Goal: Find specific page/section: Find specific page/section

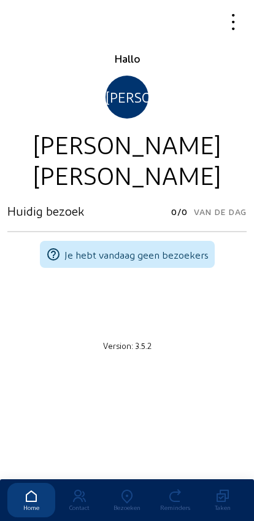
click at [127, 504] on div "Bezoeken" at bounding box center [127, 507] width 48 height 7
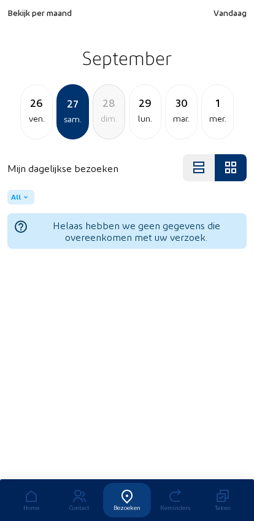
click at [132, 127] on div "29 lun." at bounding box center [145, 111] width 33 height 55
click at [39, 119] on div "dim." at bounding box center [36, 118] width 31 height 15
click at [43, 130] on div "27 sam." at bounding box center [36, 111] width 33 height 55
click at [32, 118] on div "ven." at bounding box center [36, 118] width 31 height 15
click at [29, 119] on div "jeu." at bounding box center [36, 118] width 31 height 15
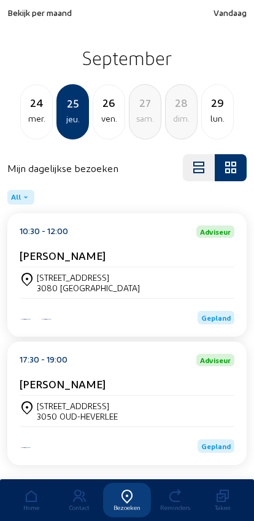
click at [64, 281] on div "[STREET_ADDRESS]" at bounding box center [88, 277] width 103 height 10
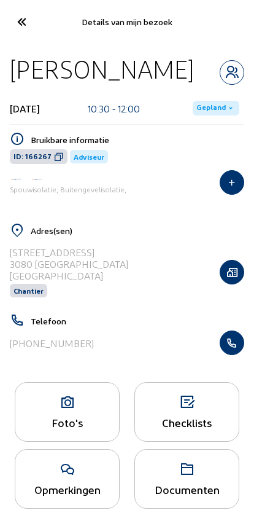
click at [51, 410] on icon at bounding box center [67, 402] width 104 height 15
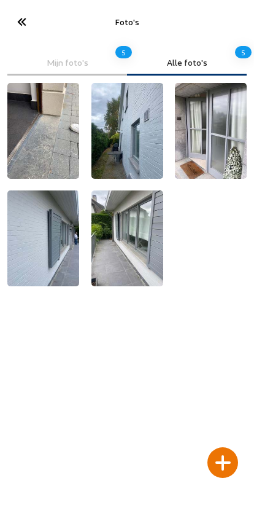
click at [224, 455] on div at bounding box center [223, 462] width 31 height 31
click at [213, 447] on div at bounding box center [223, 462] width 31 height 31
click at [23, 33] on cam-font-icon at bounding box center [21, 21] width 28 height 29
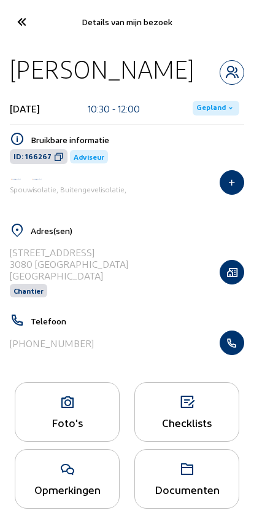
click at [232, 275] on icon "button" at bounding box center [232, 272] width 23 height 12
click at [14, 33] on cam-font-icon at bounding box center [21, 21] width 28 height 29
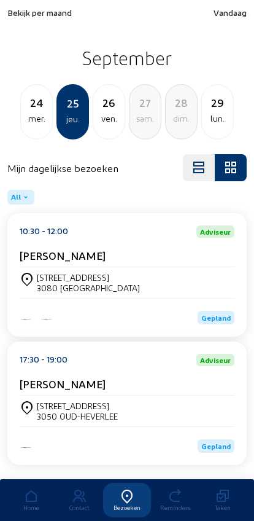
scroll to position [34, 0]
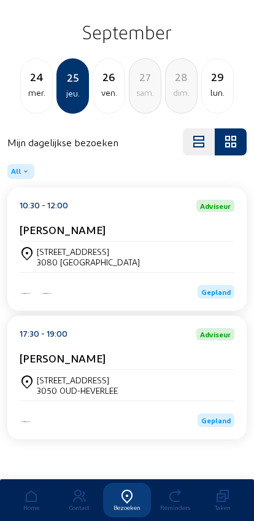
click at [33, 85] on div "mer." at bounding box center [36, 92] width 31 height 15
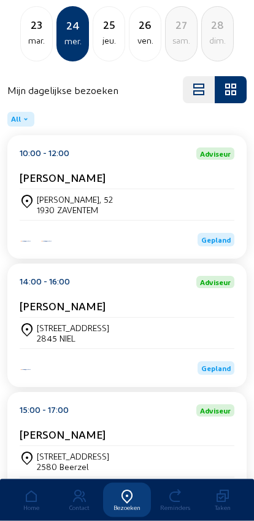
scroll to position [166, 0]
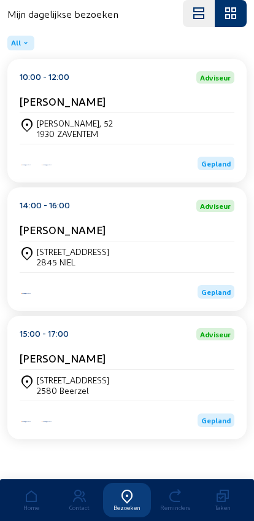
click at [45, 257] on div "2845 NIEL" at bounding box center [73, 262] width 72 height 10
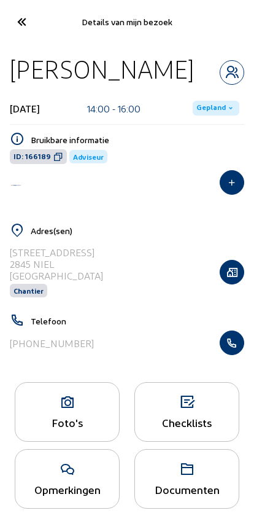
click at [49, 414] on div "Foto's" at bounding box center [67, 412] width 105 height 60
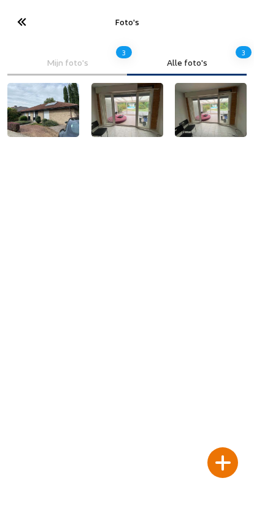
click at [225, 447] on div at bounding box center [223, 462] width 31 height 31
click at [218, 447] on div at bounding box center [223, 462] width 31 height 31
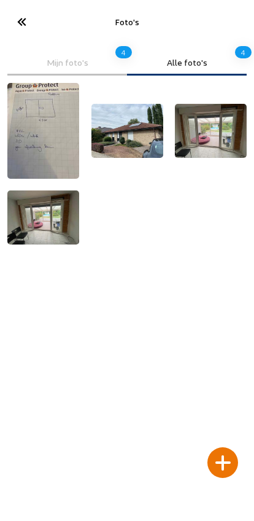
click at [21, 20] on icon at bounding box center [21, 22] width 20 height 22
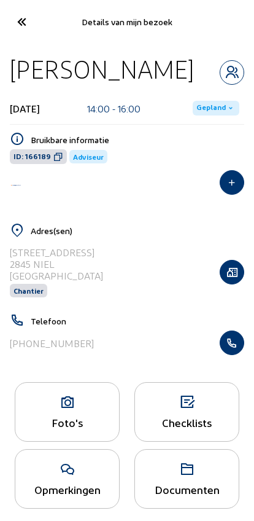
click at [28, 21] on icon at bounding box center [21, 22] width 20 height 22
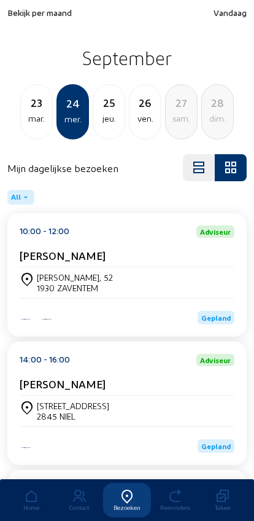
click at [22, 12] on span "Bekijk per maand" at bounding box center [39, 12] width 65 height 10
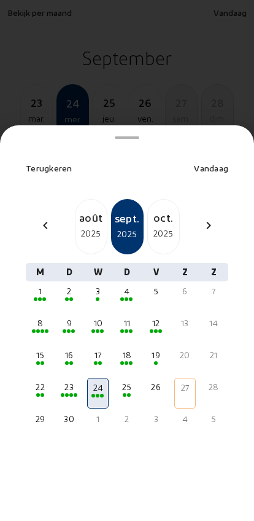
click at [68, 285] on div "2" at bounding box center [69, 291] width 19 height 12
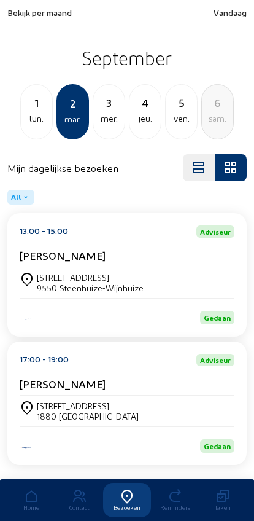
click at [176, 402] on div "Tisseltstraat 2 1880 Ramsdonk" at bounding box center [127, 411] width 215 height 31
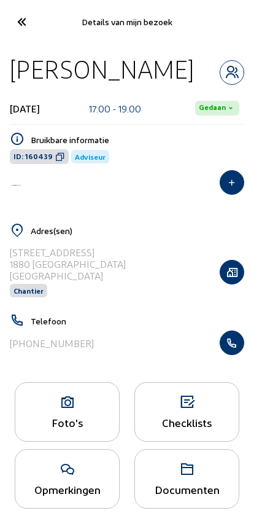
click at [228, 284] on button "button" at bounding box center [232, 272] width 25 height 25
click at [234, 278] on icon "button" at bounding box center [232, 272] width 23 height 12
click at [237, 278] on icon "button" at bounding box center [232, 272] width 23 height 12
click at [50, 429] on div "Foto's" at bounding box center [67, 422] width 104 height 13
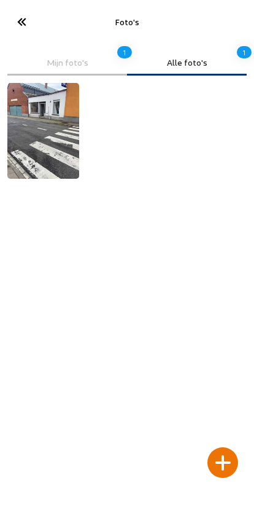
click at [44, 157] on img at bounding box center [43, 131] width 72 height 96
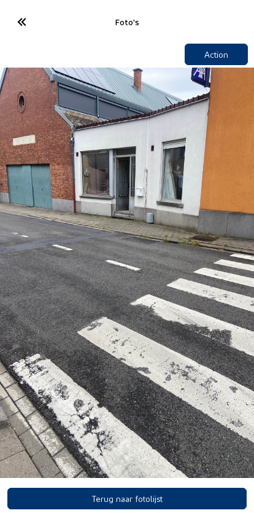
click at [26, 15] on icon at bounding box center [21, 22] width 20 height 22
